Goal: Use online tool/utility: Utilize a website feature to perform a specific function

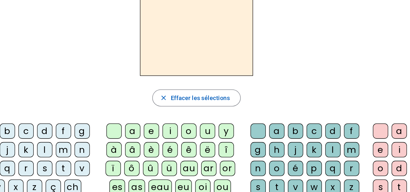
click at [57, 140] on div "d" at bounding box center [57, 141] width 12 height 12
click at [182, 141] on div "u" at bounding box center [181, 141] width 12 height 12
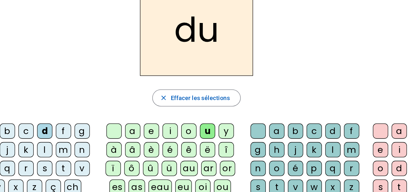
click at [260, 140] on div "c" at bounding box center [263, 141] width 12 height 12
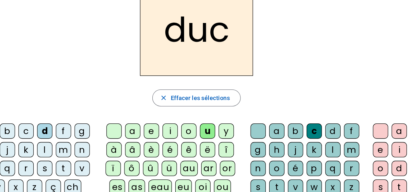
click at [218, 140] on div at bounding box center [220, 141] width 12 height 12
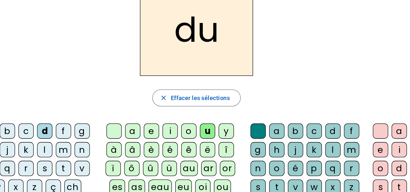
click at [138, 141] on div "e" at bounding box center [139, 141] width 12 height 12
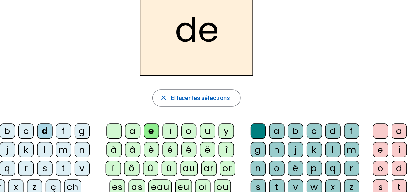
click at [82, 156] on div "n" at bounding box center [86, 155] width 12 height 12
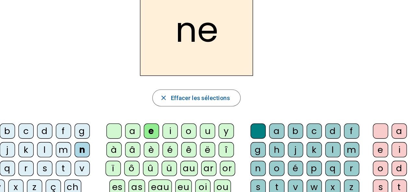
click at [71, 155] on div "m" at bounding box center [72, 155] width 12 height 12
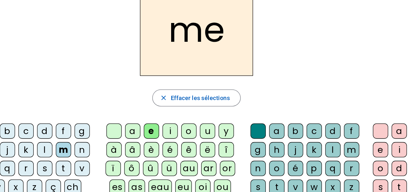
click at [56, 171] on div "s" at bounding box center [57, 169] width 12 height 12
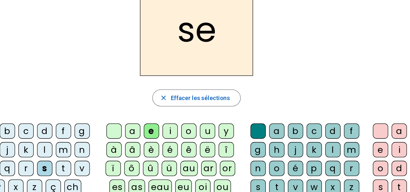
click at [181, 139] on div "u" at bounding box center [181, 141] width 12 height 12
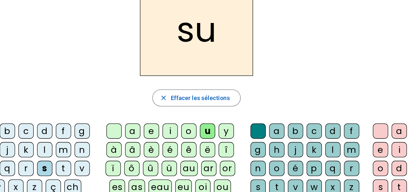
click at [56, 157] on div "l" at bounding box center [57, 155] width 12 height 12
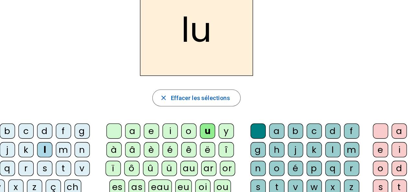
click at [124, 138] on div "a" at bounding box center [124, 141] width 12 height 12
click at [262, 139] on div "c" at bounding box center [263, 141] width 12 height 12
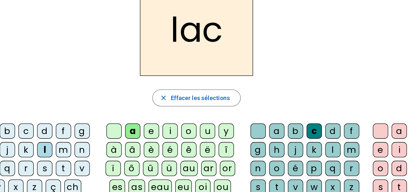
click at [69, 169] on div "t" at bounding box center [72, 169] width 12 height 12
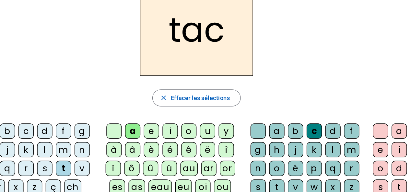
click at [28, 137] on div "b" at bounding box center [29, 141] width 12 height 12
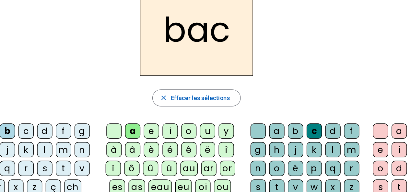
click at [54, 169] on div "s" at bounding box center [57, 169] width 12 height 12
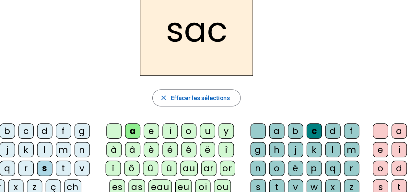
click at [137, 141] on div "e" at bounding box center [139, 141] width 12 height 12
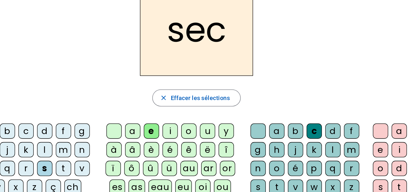
click at [275, 155] on div "l" at bounding box center [277, 155] width 12 height 12
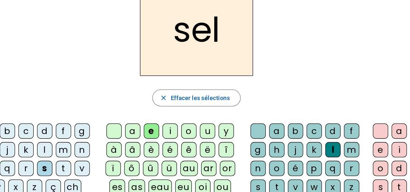
click at [167, 139] on div "o" at bounding box center [167, 141] width 12 height 12
